Goal: Entertainment & Leisure: Consume media (video, audio)

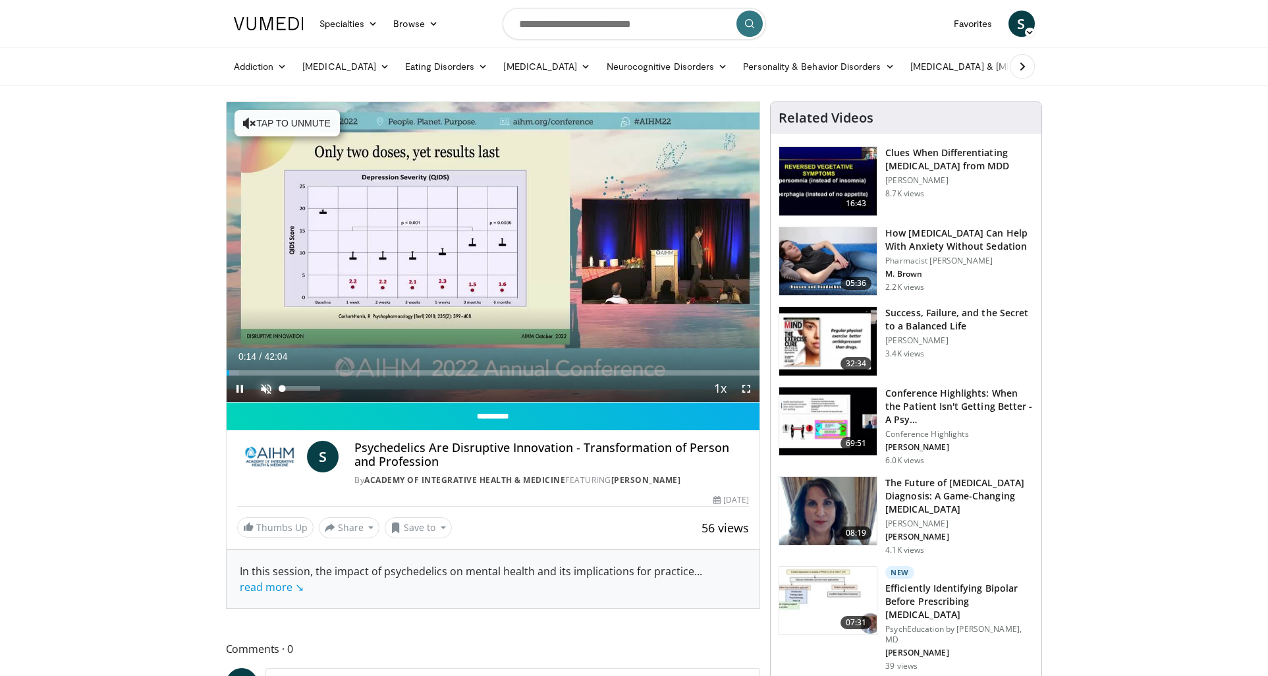
click at [267, 389] on span "Video Player" at bounding box center [266, 388] width 26 height 26
drag, startPoint x: 252, startPoint y: 372, endPoint x: 389, endPoint y: 382, distance: 137.4
click at [389, 382] on div "Current Time 12:49 / Duration 42:04 Play Skip Backward Skip Forward Mute 89% Lo…" at bounding box center [494, 388] width 534 height 26
click at [242, 385] on span "Video Player" at bounding box center [240, 388] width 26 height 26
